Goal: Communication & Community: Share content

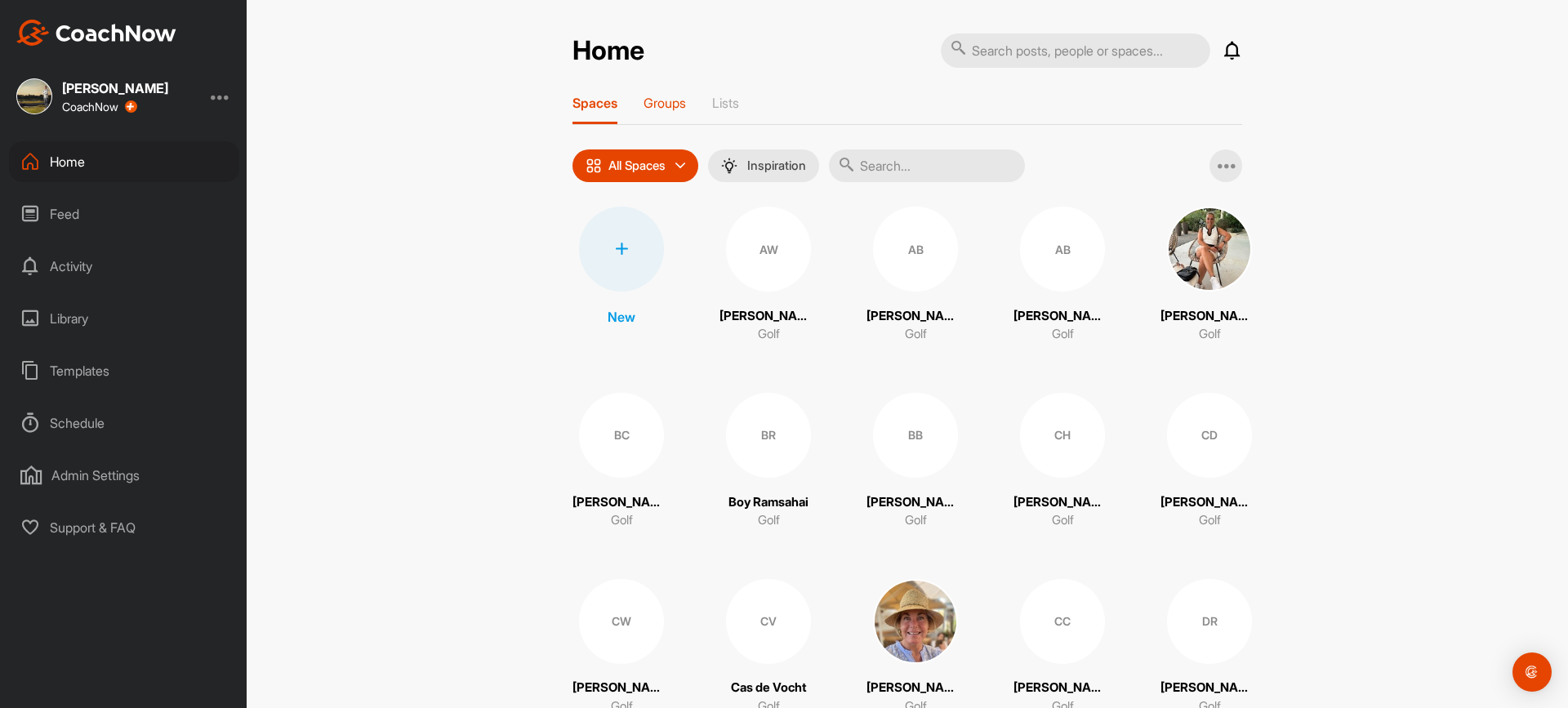
click at [679, 112] on div "Groups" at bounding box center [664, 109] width 43 height 30
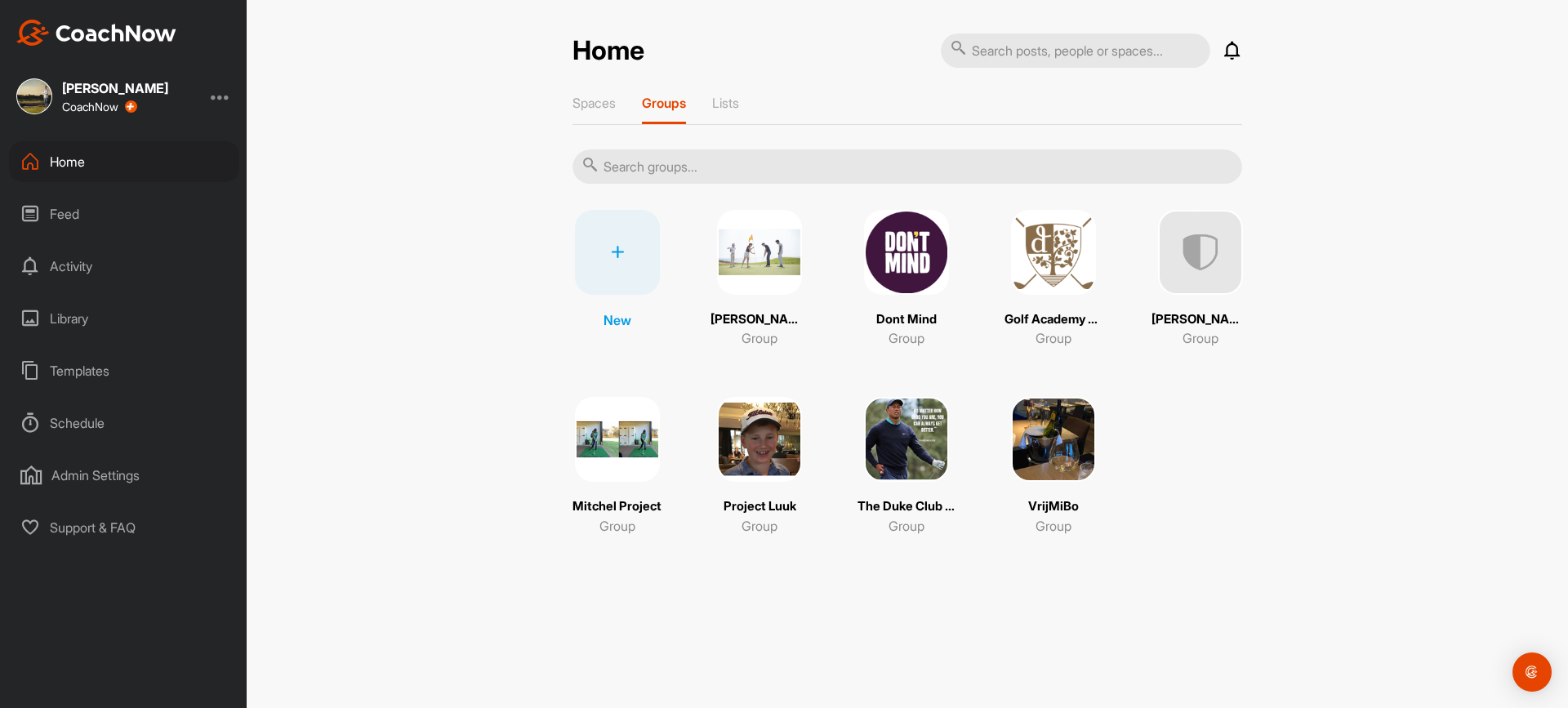
click at [773, 447] on img at bounding box center [760, 440] width 85 height 85
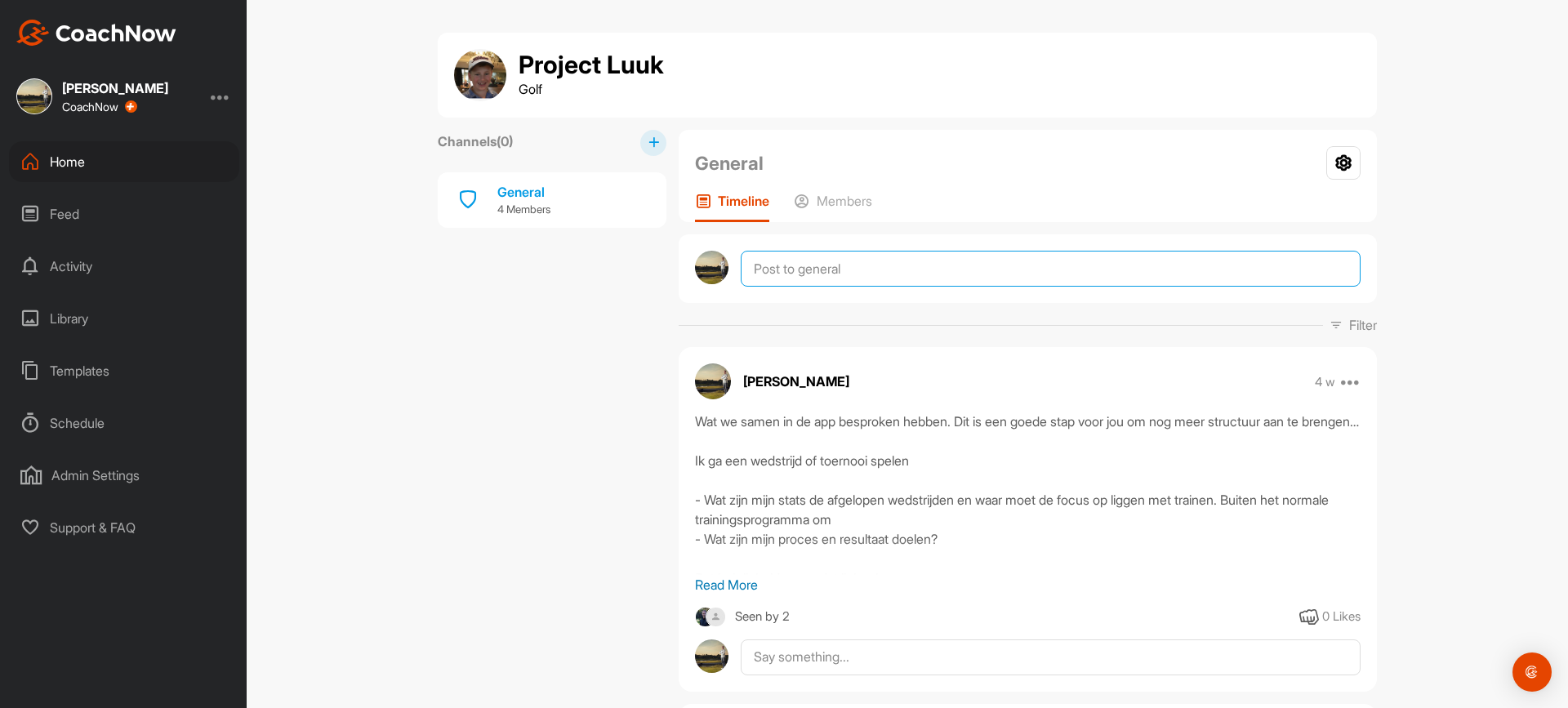
click at [804, 267] on textarea at bounding box center [1051, 268] width 620 height 36
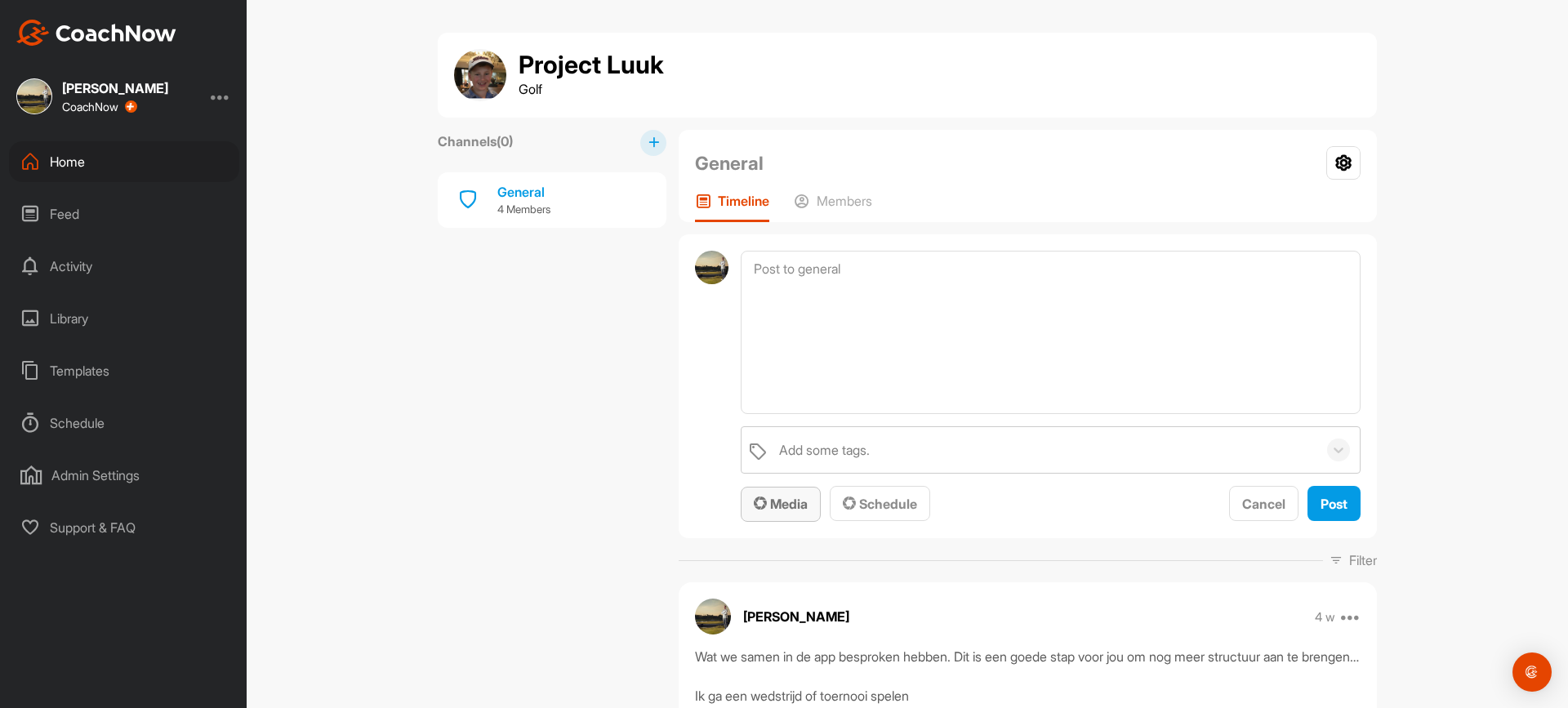
click at [776, 497] on div "Media" at bounding box center [781, 504] width 54 height 20
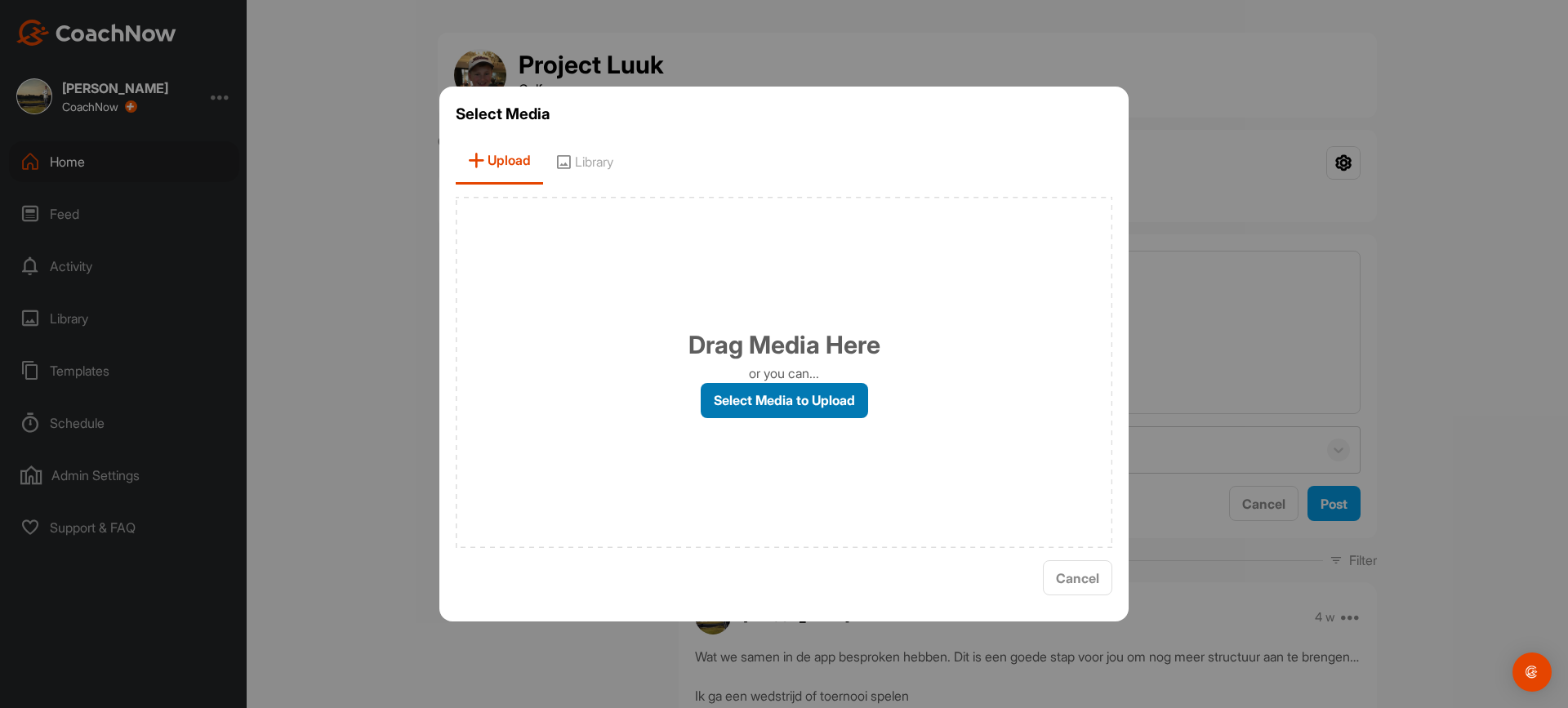
click at [779, 398] on label "Select Media to Upload" at bounding box center [784, 400] width 168 height 35
click at [0, 0] on input "Select Media to Upload" at bounding box center [0, 0] width 0 height 0
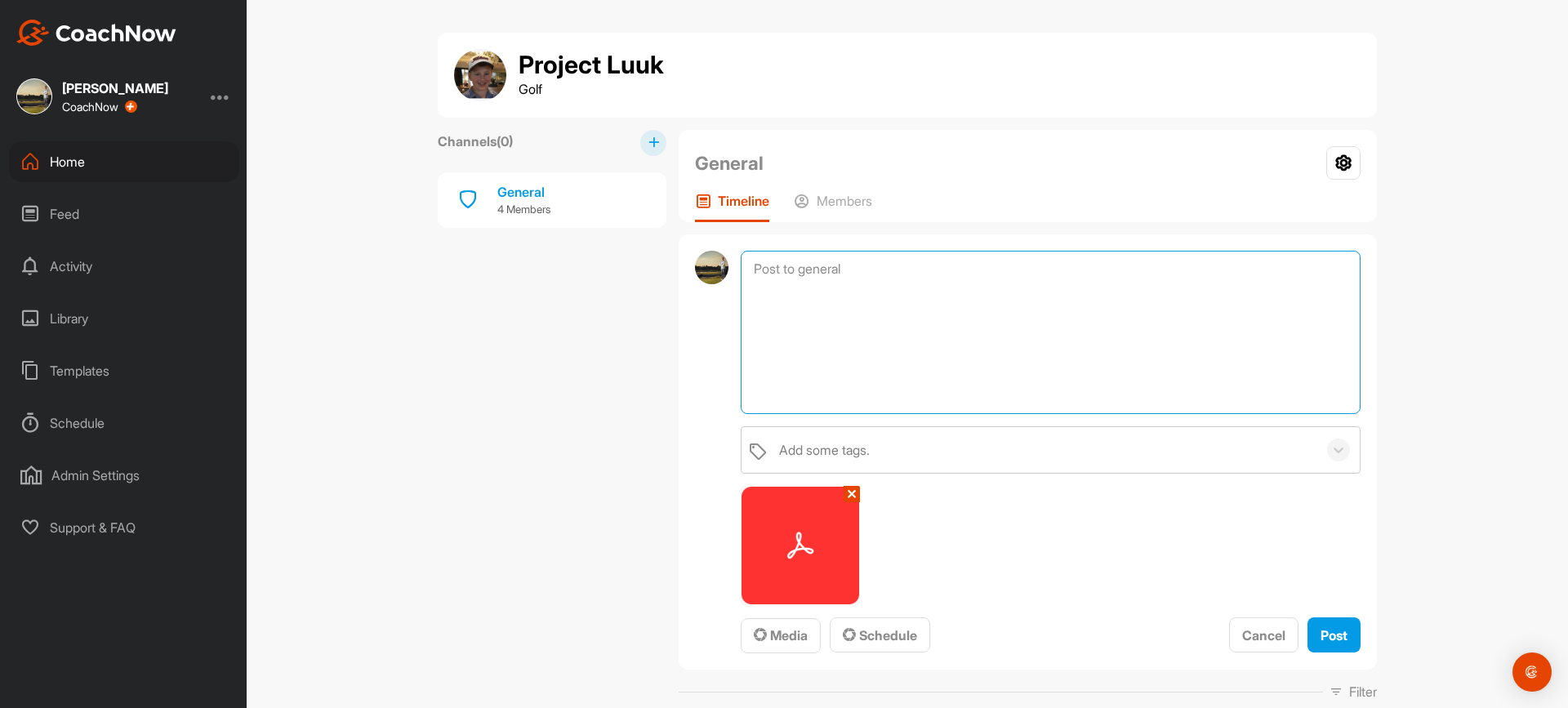
click at [863, 275] on textarea at bounding box center [1051, 333] width 620 height 163
click at [804, 268] on textarea "Updagem STats RvN" at bounding box center [1051, 333] width 620 height 163
type textarea "Updage Stats RvN"
click at [1324, 638] on span "Post" at bounding box center [1334, 635] width 27 height 17
